Goal: Task Accomplishment & Management: Use online tool/utility

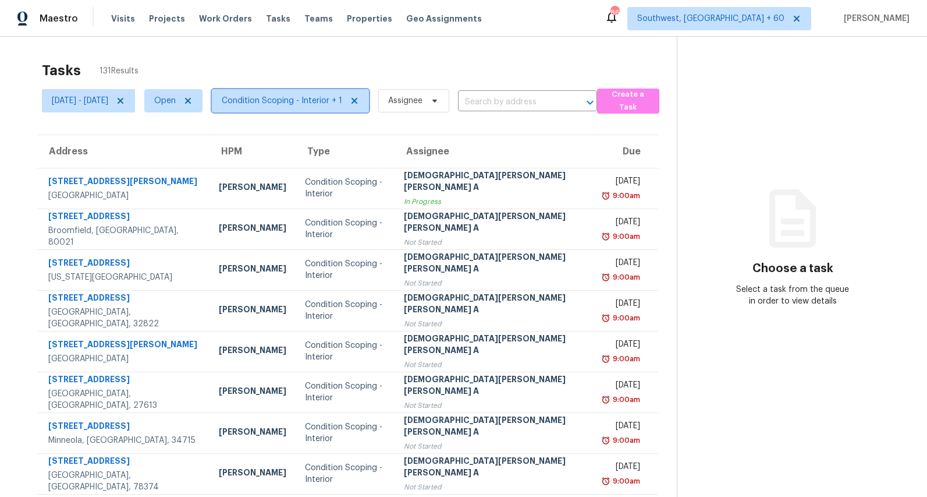
click at [314, 101] on span "Condition Scoping - Interior + 1" at bounding box center [282, 101] width 120 height 12
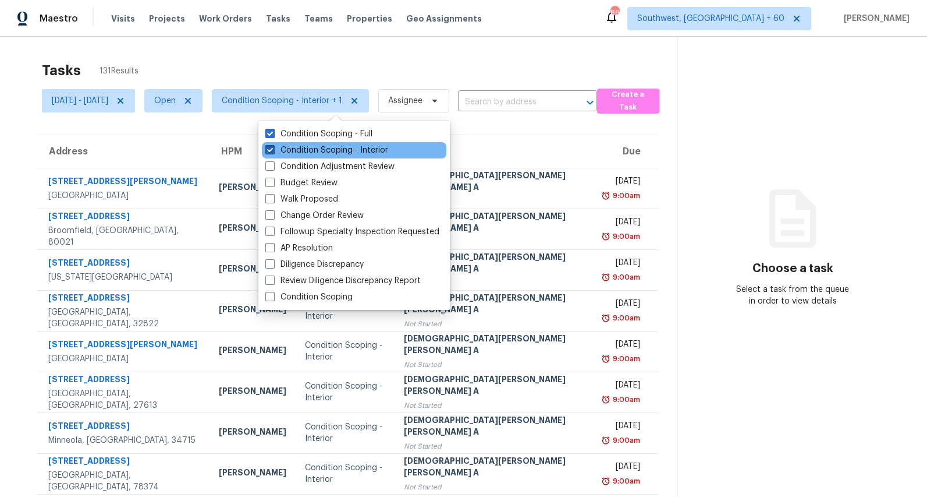
click at [309, 147] on label "Condition Scoping - Interior" at bounding box center [326, 150] width 123 height 12
click at [273, 147] on input "Condition Scoping - Interior" at bounding box center [269, 148] width 8 height 8
checkbox input "false"
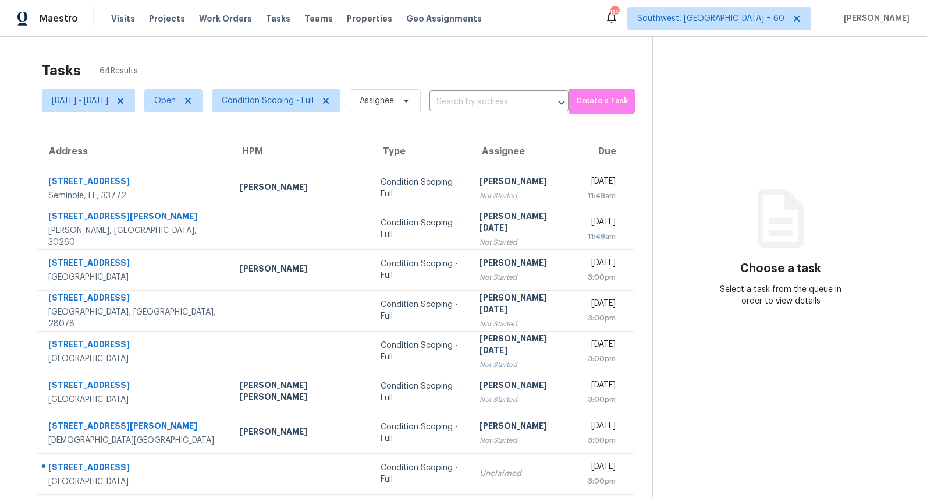
click at [248, 73] on div "Tasks 64 Results" at bounding box center [347, 70] width 611 height 30
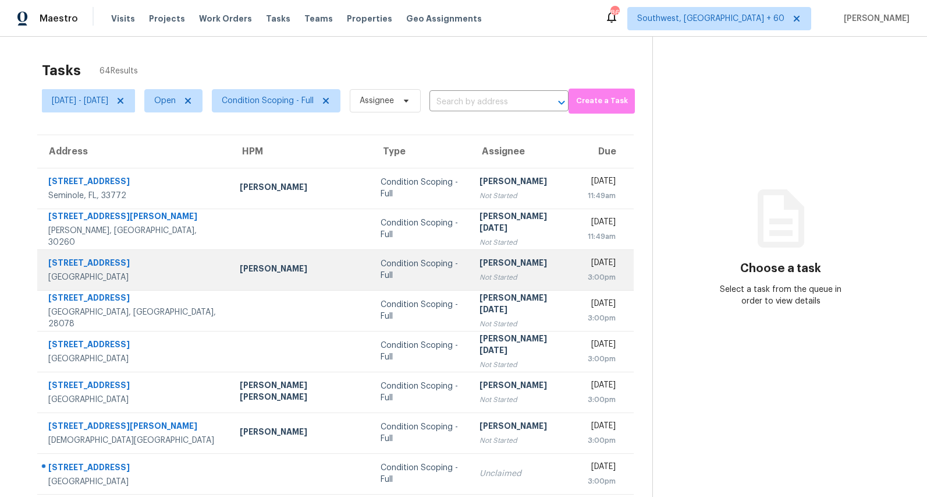
scroll to position [109, 0]
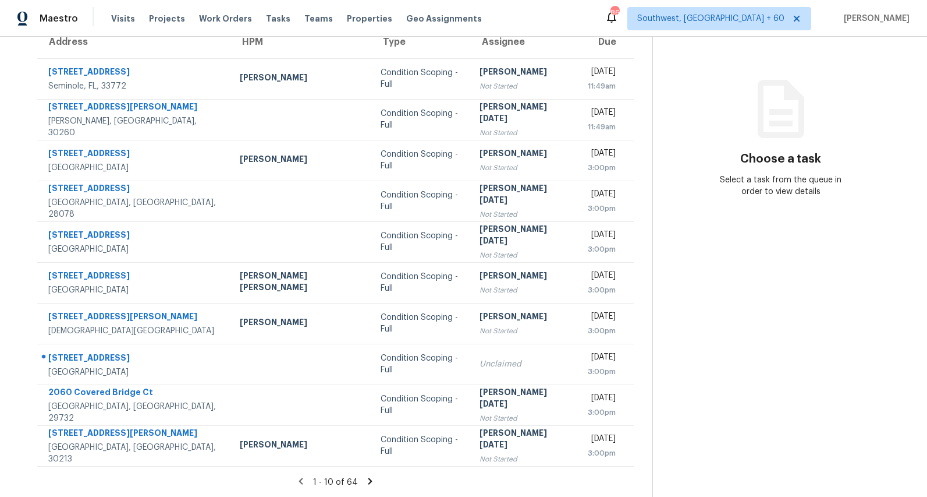
click at [373, 482] on icon at bounding box center [370, 481] width 10 height 10
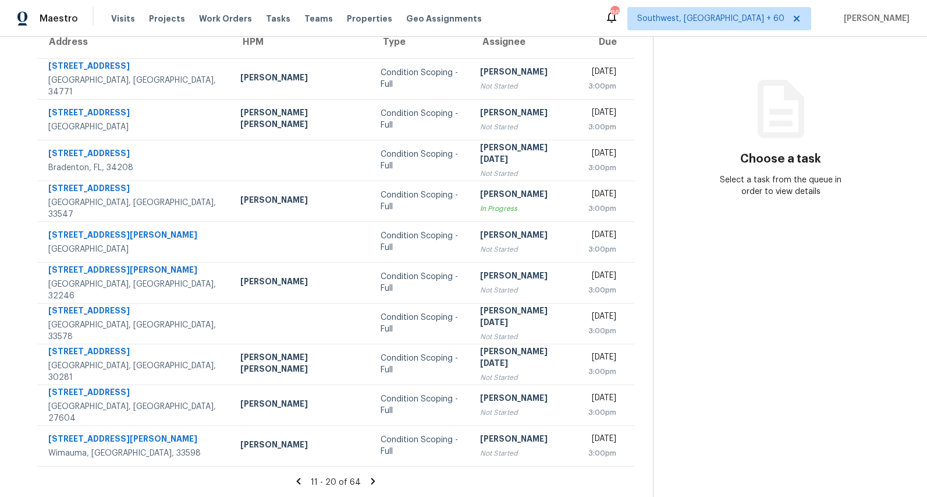
click at [371, 481] on icon at bounding box center [373, 480] width 4 height 6
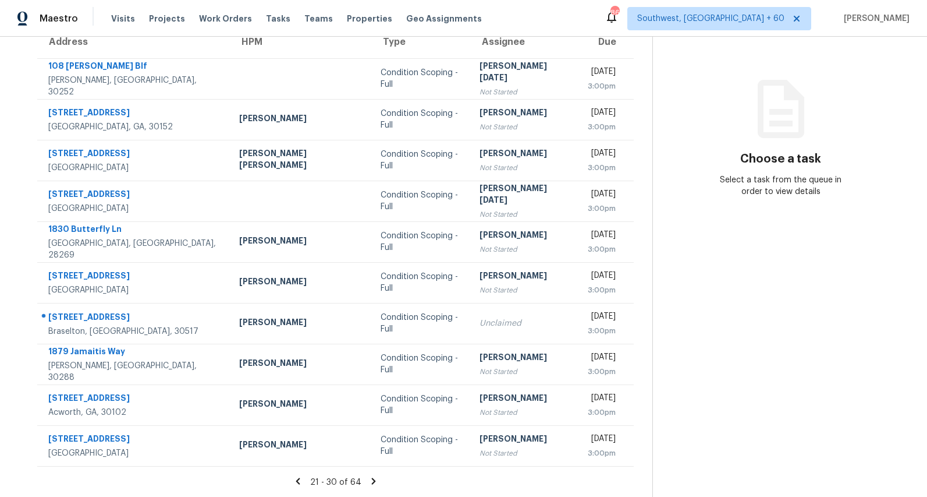
click at [373, 479] on icon at bounding box center [373, 481] width 10 height 10
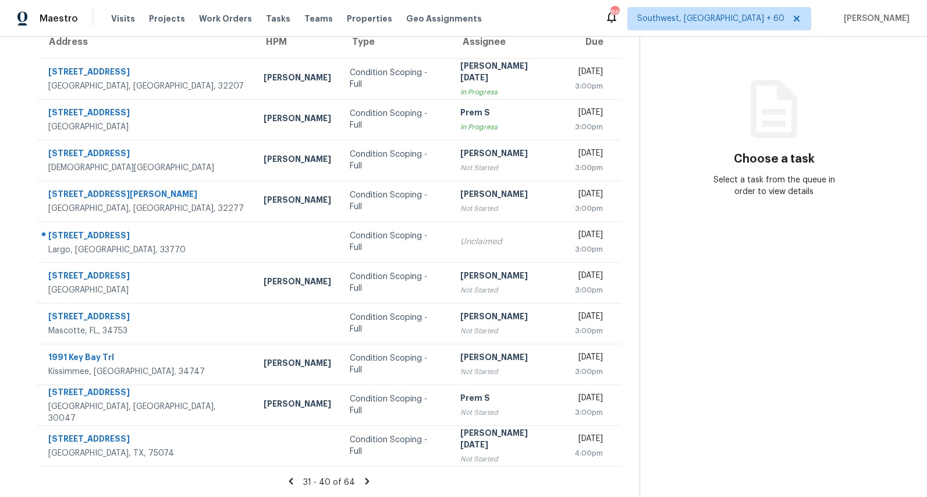
click at [369, 480] on icon at bounding box center [367, 481] width 10 height 10
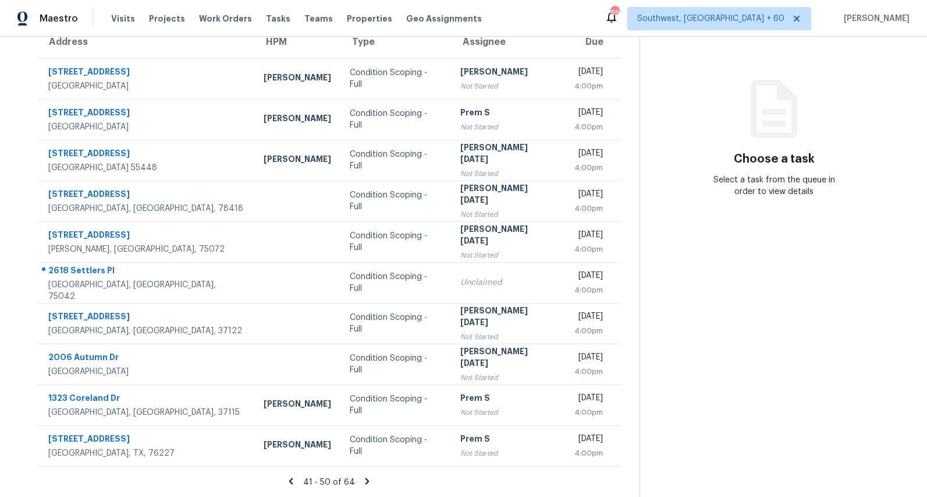
click at [369, 481] on icon at bounding box center [367, 480] width 4 height 6
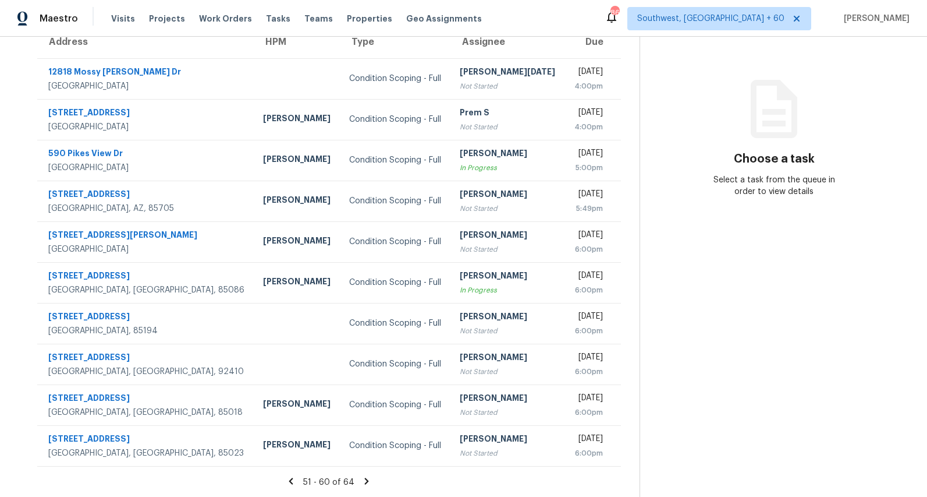
click at [369, 478] on icon at bounding box center [367, 480] width 4 height 6
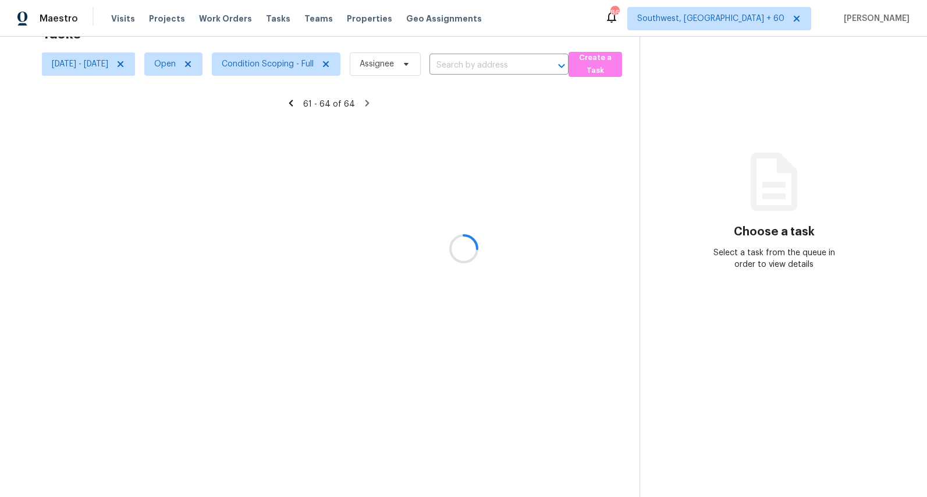
scroll to position [37, 0]
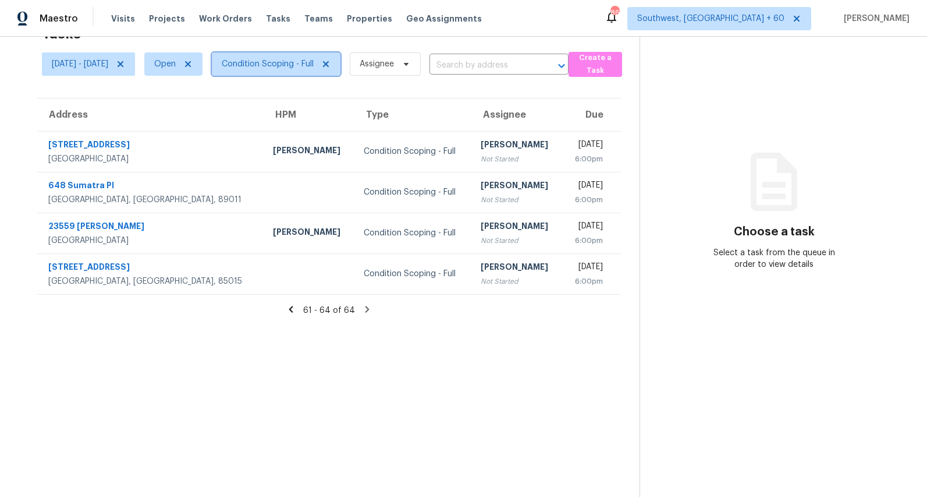
click at [287, 61] on span "Condition Scoping - Full" at bounding box center [268, 64] width 92 height 12
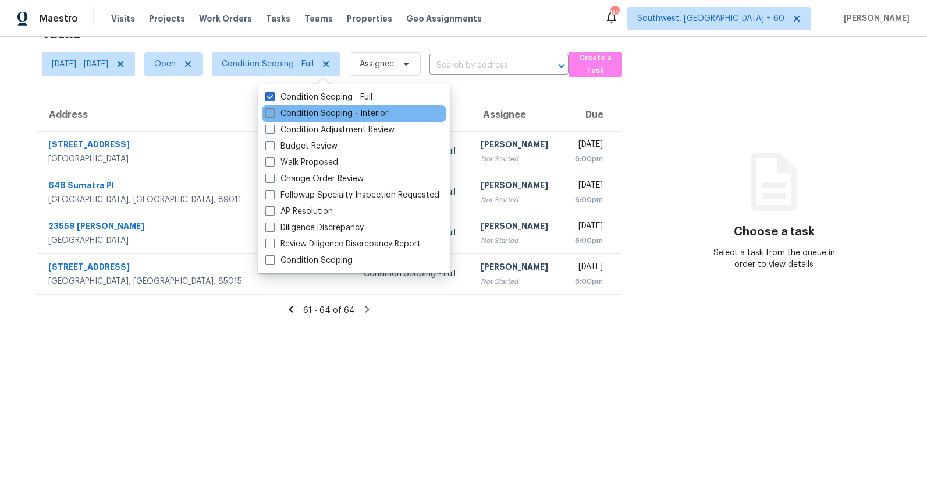
click at [288, 115] on label "Condition Scoping - Interior" at bounding box center [326, 114] width 123 height 12
click at [273, 115] on input "Condition Scoping - Interior" at bounding box center [269, 112] width 8 height 8
checkbox input "true"
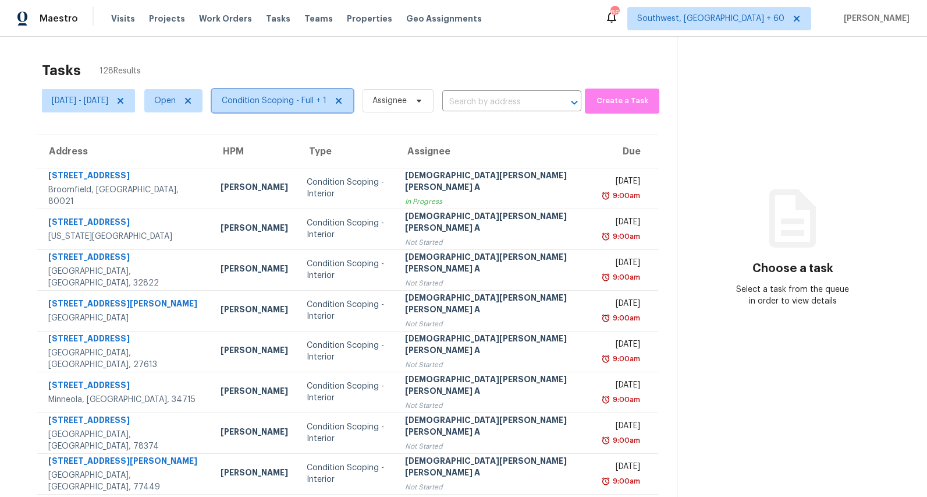
click at [320, 101] on span "Condition Scoping - Full + 1" at bounding box center [274, 101] width 105 height 12
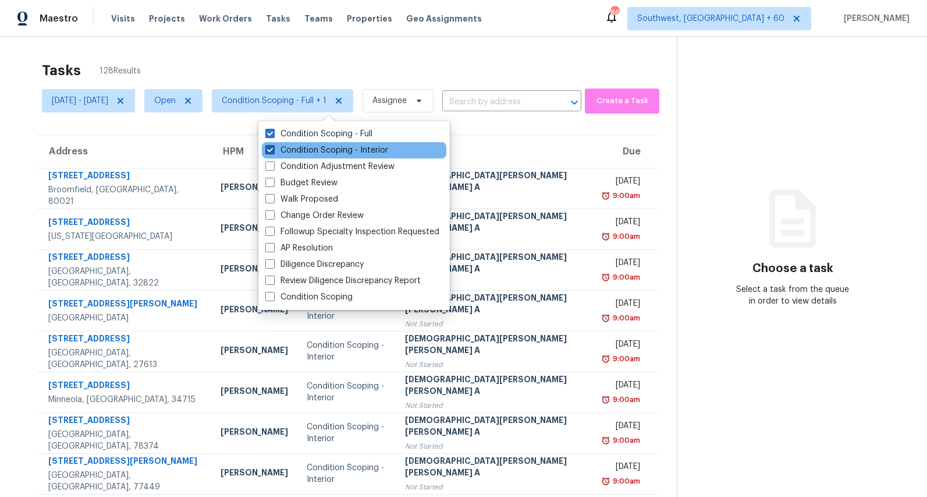
click at [317, 153] on label "Condition Scoping - Interior" at bounding box center [326, 150] width 123 height 12
click at [273, 152] on input "Condition Scoping - Interior" at bounding box center [269, 148] width 8 height 8
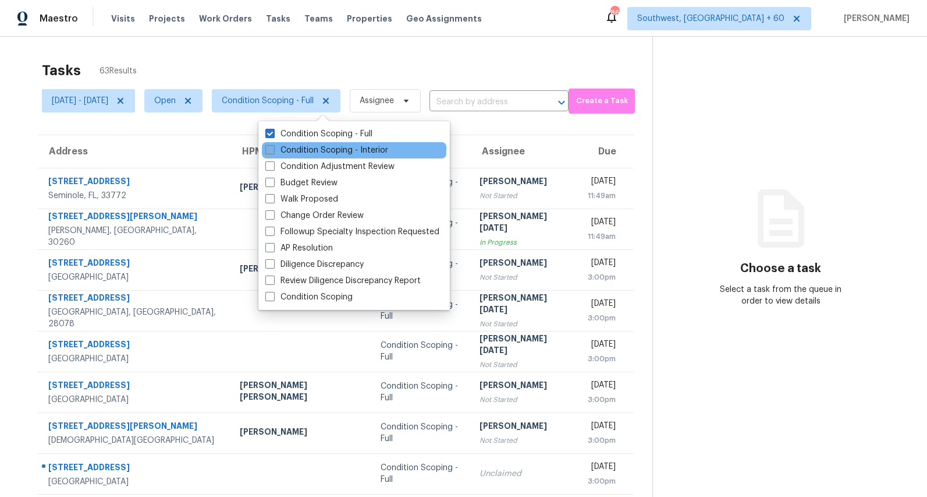
click at [317, 153] on label "Condition Scoping - Interior" at bounding box center [326, 150] width 123 height 12
click at [273, 152] on input "Condition Scoping - Interior" at bounding box center [269, 148] width 8 height 8
checkbox input "true"
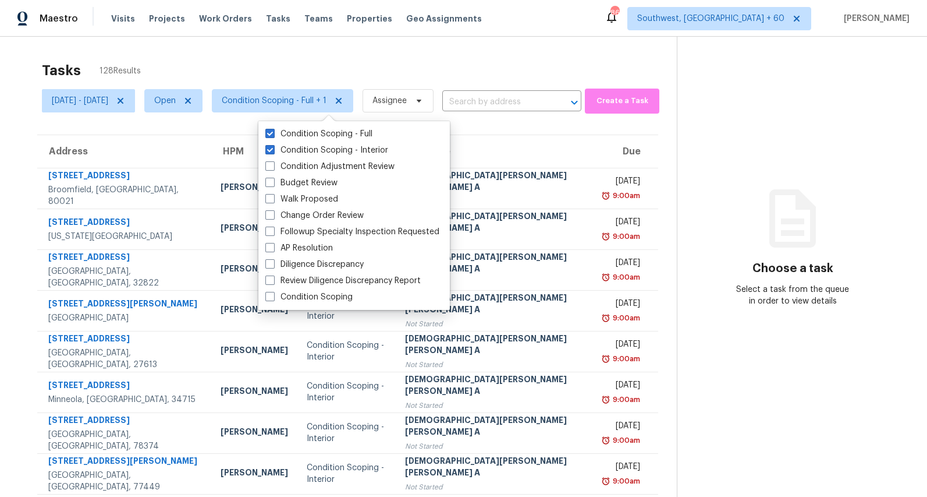
click at [264, 53] on div "Tasks 128 Results [DATE] - [DATE] Open Condition Scoping - Full + 1 Assignee ​ …" at bounding box center [463, 322] width 927 height 570
